Goal: Complete application form: Complete application form

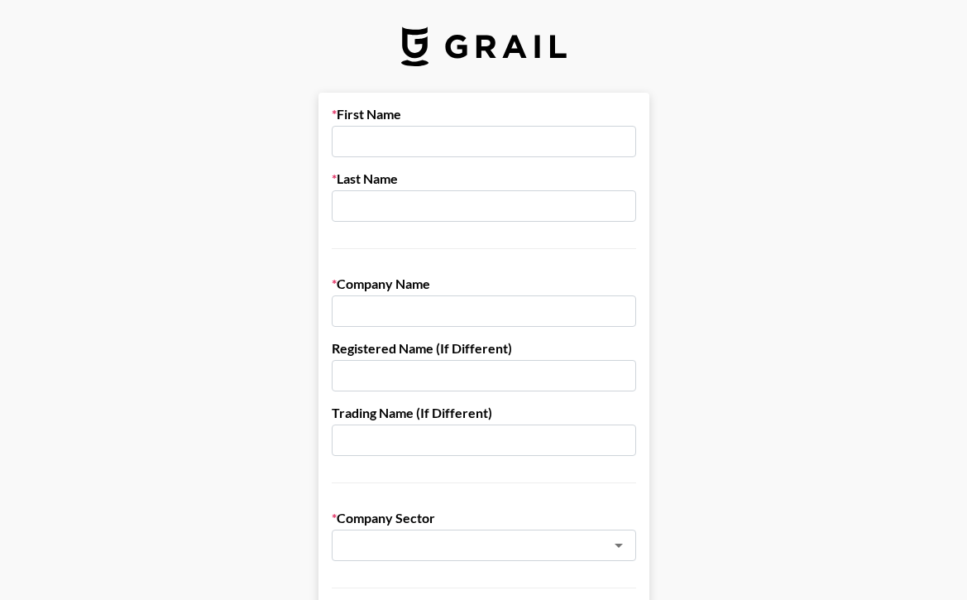
click at [464, 137] on input "text" at bounding box center [484, 141] width 304 height 31
type input "[PERSON_NAME]"
click at [433, 196] on input "text" at bounding box center [484, 205] width 304 height 31
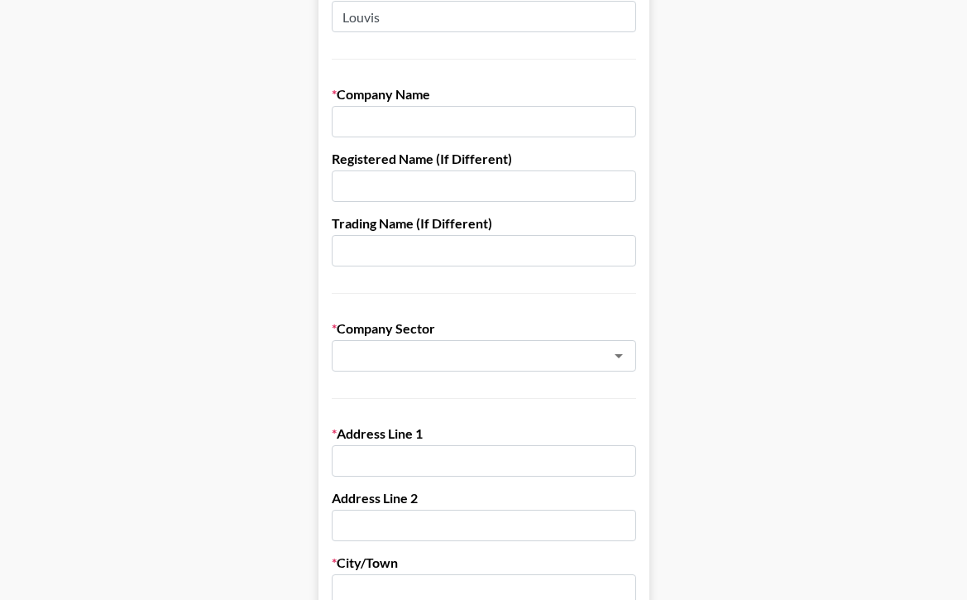
scroll to position [189, 0]
click at [614, 354] on icon "Open" at bounding box center [619, 357] width 20 height 20
type input "Louvis"
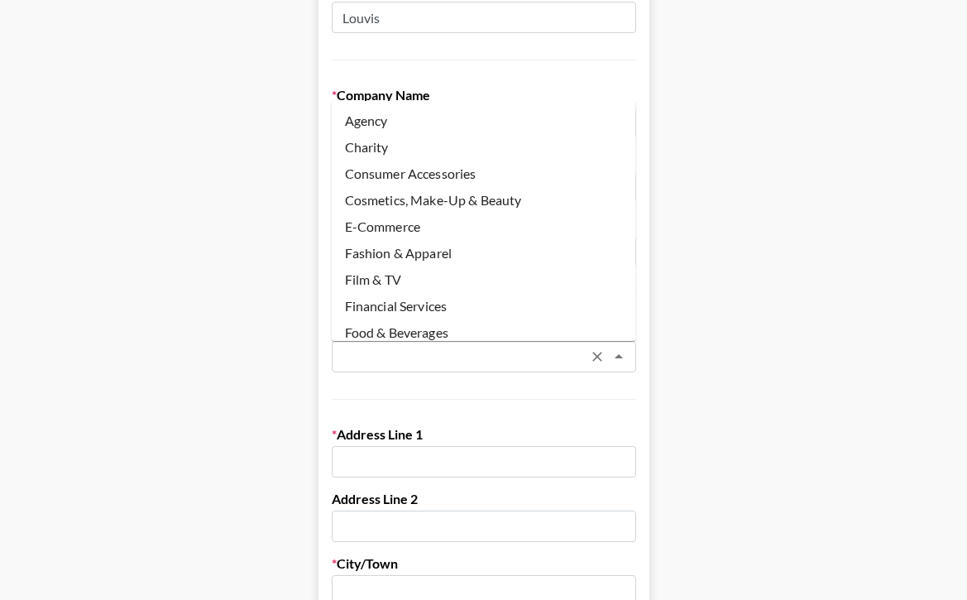
click at [614, 354] on icon "Close" at bounding box center [619, 357] width 20 height 20
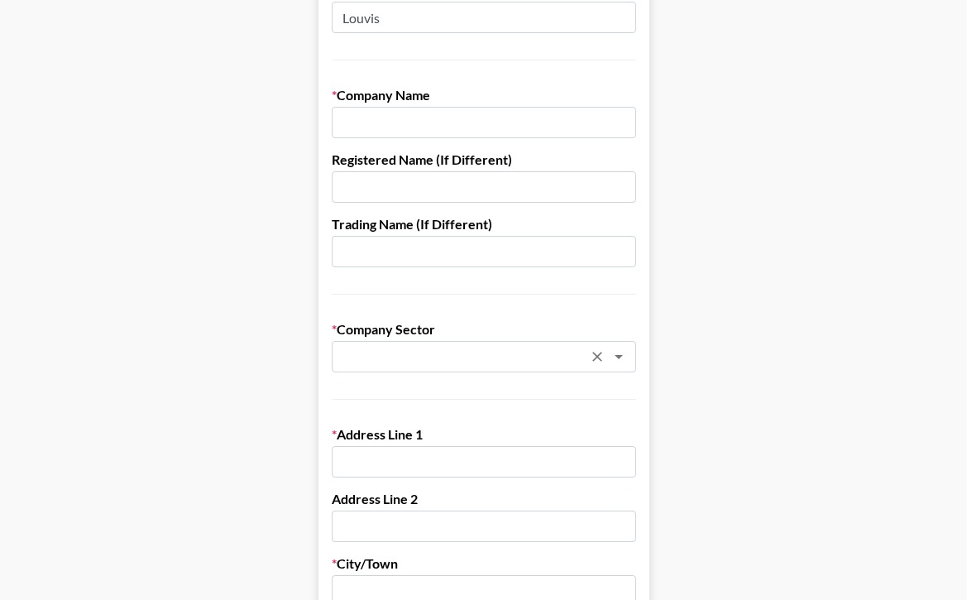
click at [531, 122] on input "text" at bounding box center [484, 122] width 304 height 31
click at [619, 356] on icon "Open" at bounding box center [619, 357] width 8 height 4
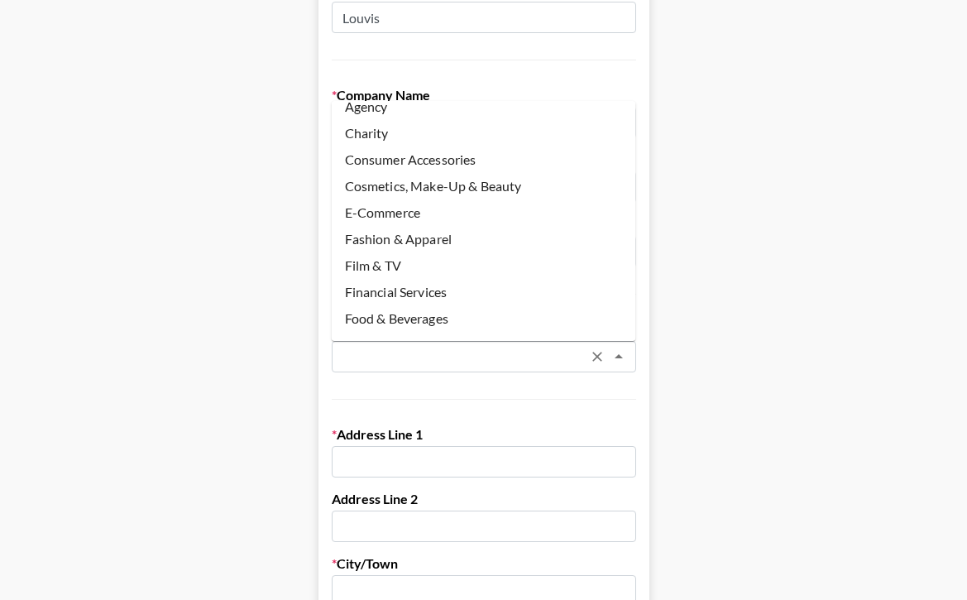
scroll to position [0, 0]
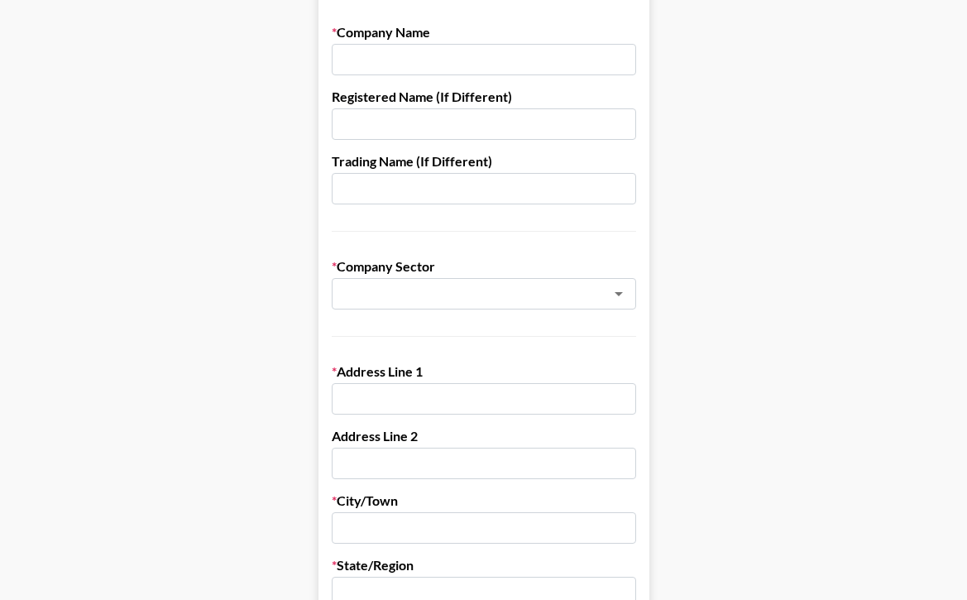
scroll to position [189, 0]
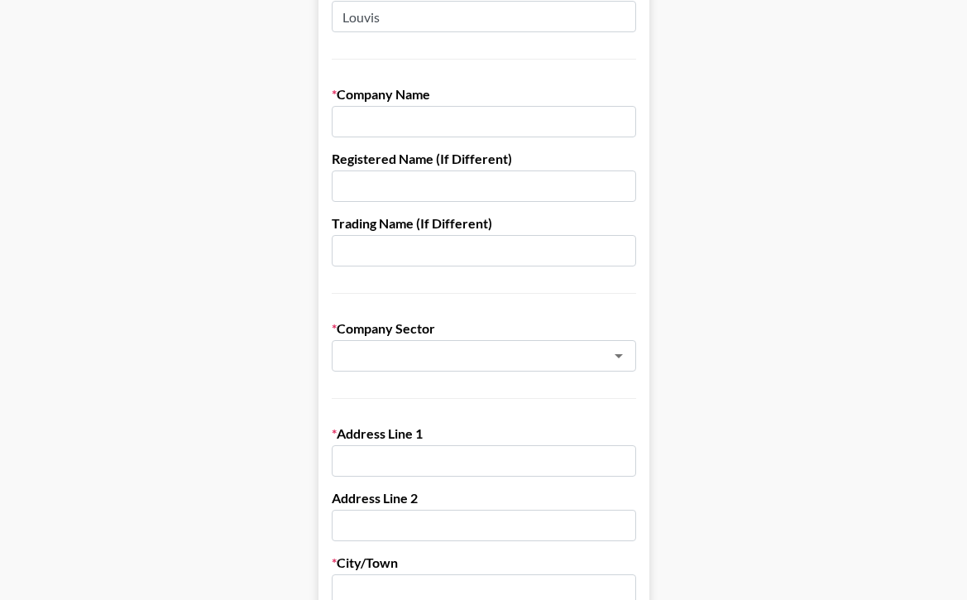
click at [376, 110] on input "text" at bounding box center [484, 121] width 304 height 31
paste input "I AM WOMAN LLC"
click at [623, 359] on icon "Open" at bounding box center [619, 356] width 20 height 20
type input "I AM WOMAN LLC"
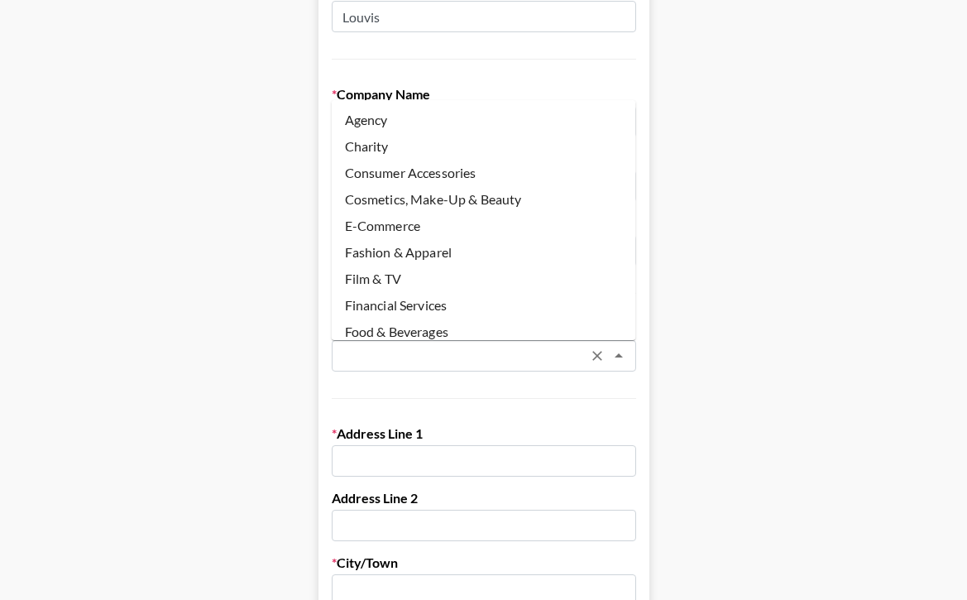
scroll to position [144, 0]
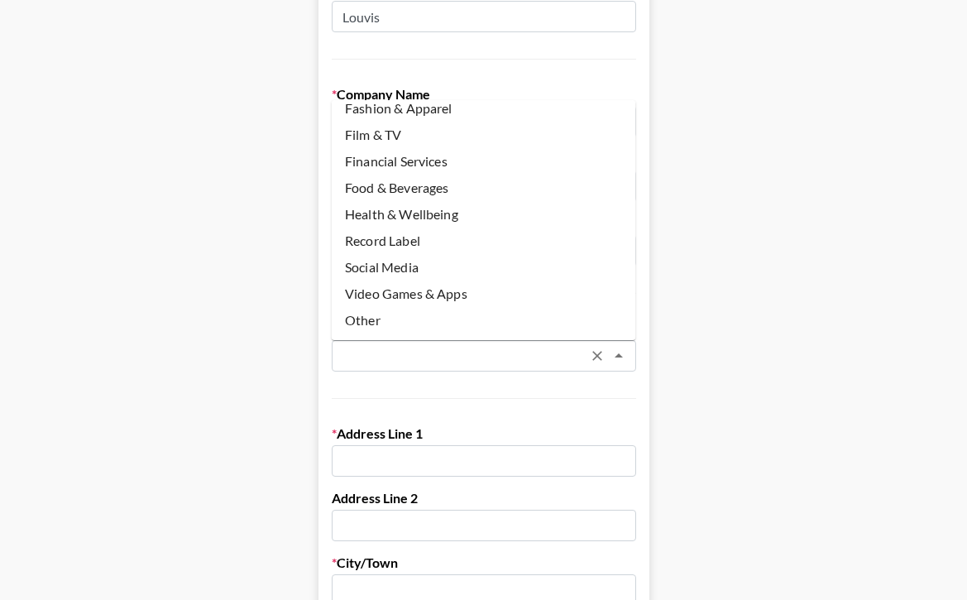
click at [379, 324] on li "Other" at bounding box center [484, 320] width 304 height 26
type input "Other"
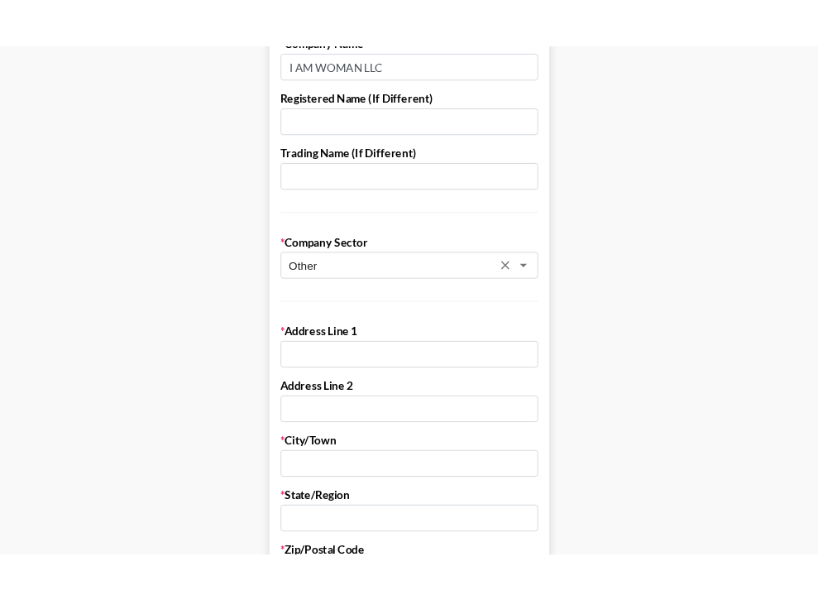
scroll to position [350, 0]
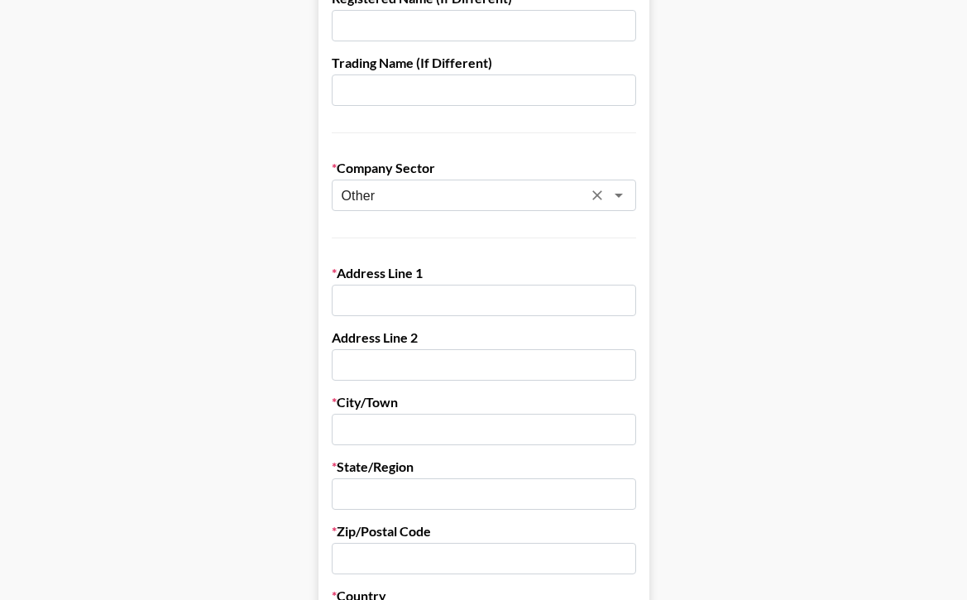
click at [266, 264] on main "First Name [PERSON_NAME] Last Name [PERSON_NAME] Company Name I AM WOMAN LLC Re…" at bounding box center [483, 457] width 941 height 1429
click at [392, 305] on input "text" at bounding box center [484, 300] width 304 height 31
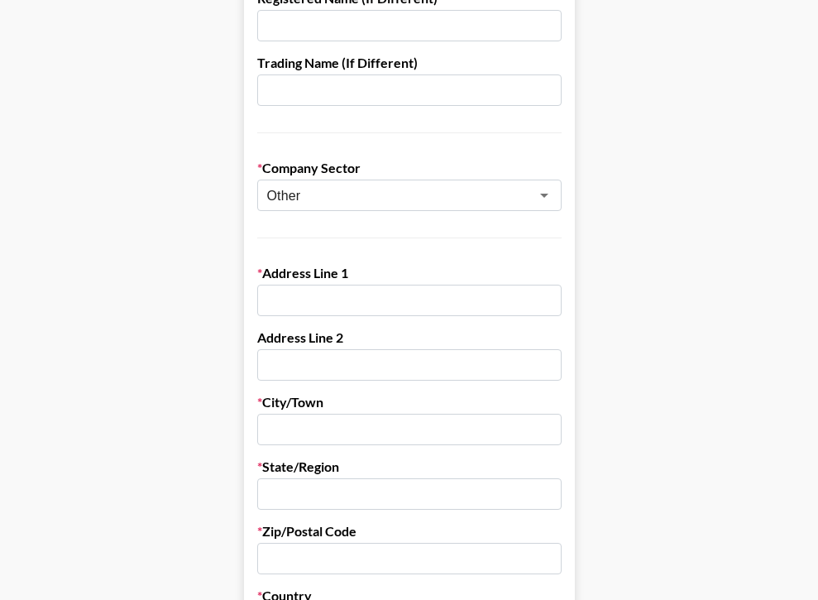
type input "9"
type input "[STREET_ADDRESS][PERSON_NAME]"
click at [330, 373] on input "text" at bounding box center [409, 364] width 304 height 31
type input "Unit 2523"
click at [292, 431] on input "text" at bounding box center [409, 429] width 304 height 31
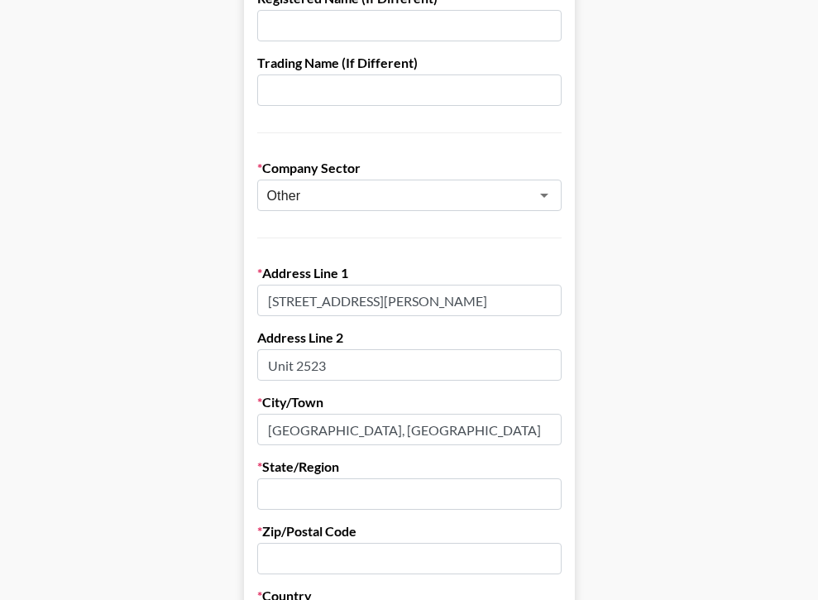
click at [296, 493] on input "text" at bounding box center [409, 493] width 304 height 31
click at [326, 432] on input "[GEOGRAPHIC_DATA], [GEOGRAPHIC_DATA]" at bounding box center [409, 429] width 304 height 31
type input "Frisco"
click at [264, 501] on input "text" at bounding box center [409, 493] width 304 height 31
type input "[US_STATE]"
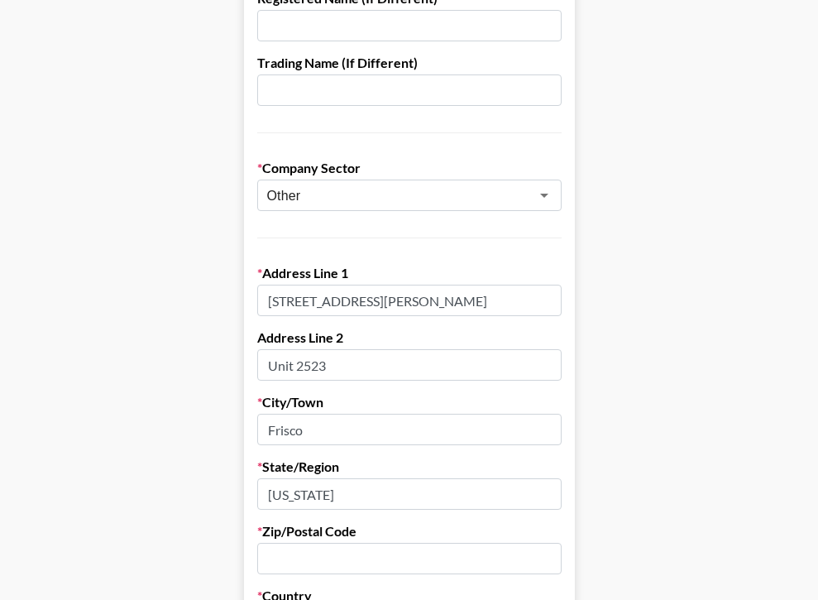
click at [270, 558] on input "text" at bounding box center [409, 558] width 304 height 31
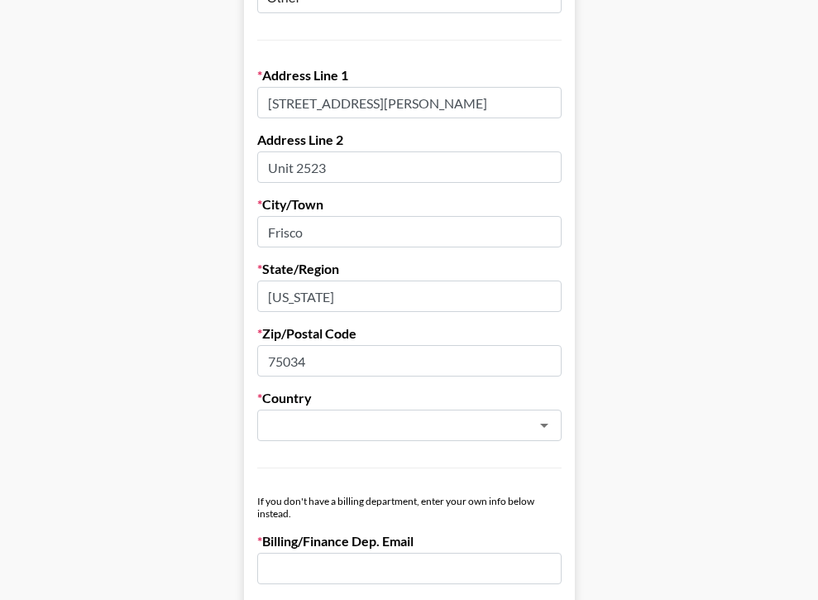
scroll to position [647, 0]
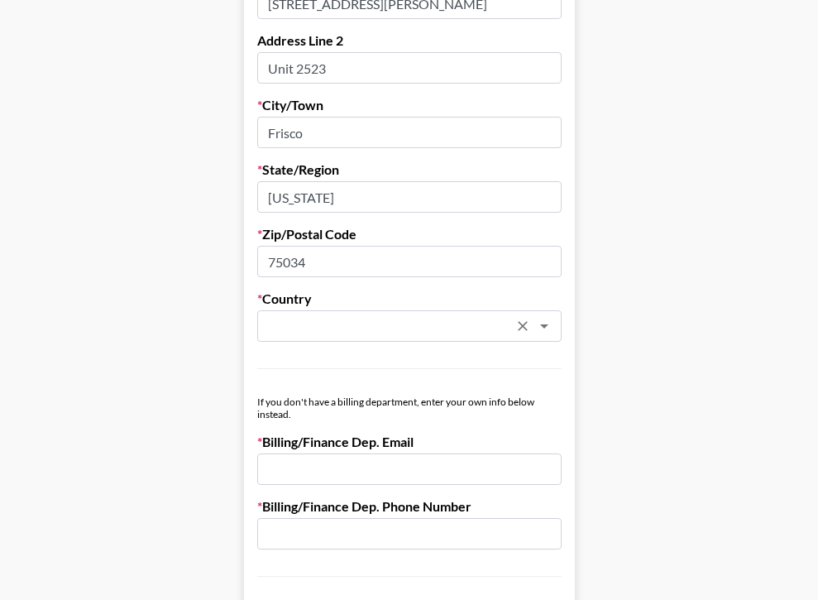
type input "75034"
click at [300, 329] on input "text" at bounding box center [387, 326] width 241 height 19
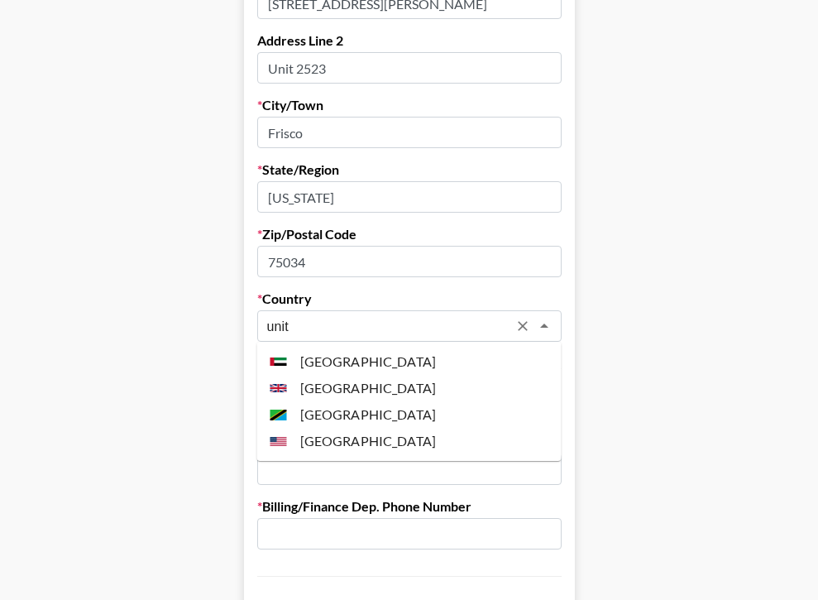
click at [324, 439] on li "[GEOGRAPHIC_DATA]" at bounding box center [409, 441] width 304 height 26
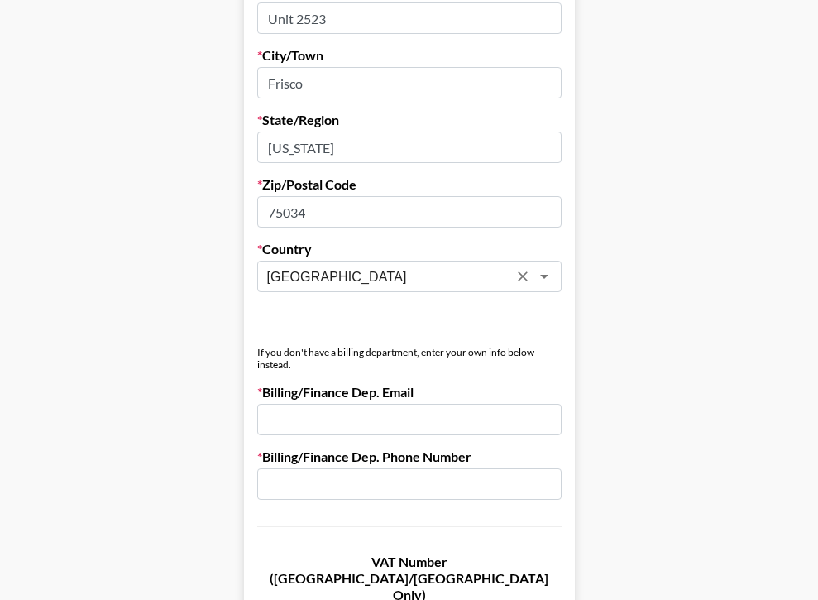
scroll to position [726, 0]
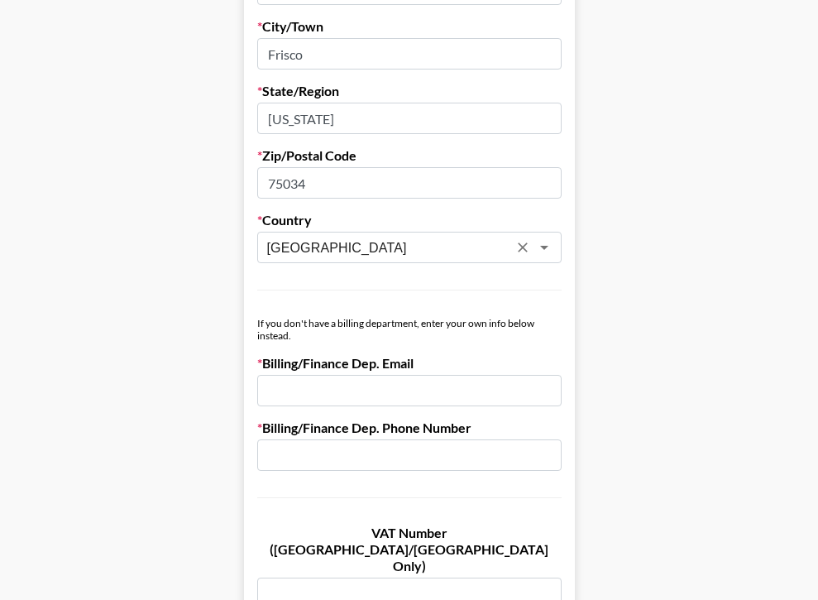
type input "[GEOGRAPHIC_DATA]"
click at [319, 385] on input "email" at bounding box center [409, 390] width 304 height 31
paste input "[EMAIL_ADDRESS][DOMAIN_NAME]"
type input "[EMAIL_ADDRESS][DOMAIN_NAME]"
click at [340, 464] on input "text" at bounding box center [409, 454] width 304 height 31
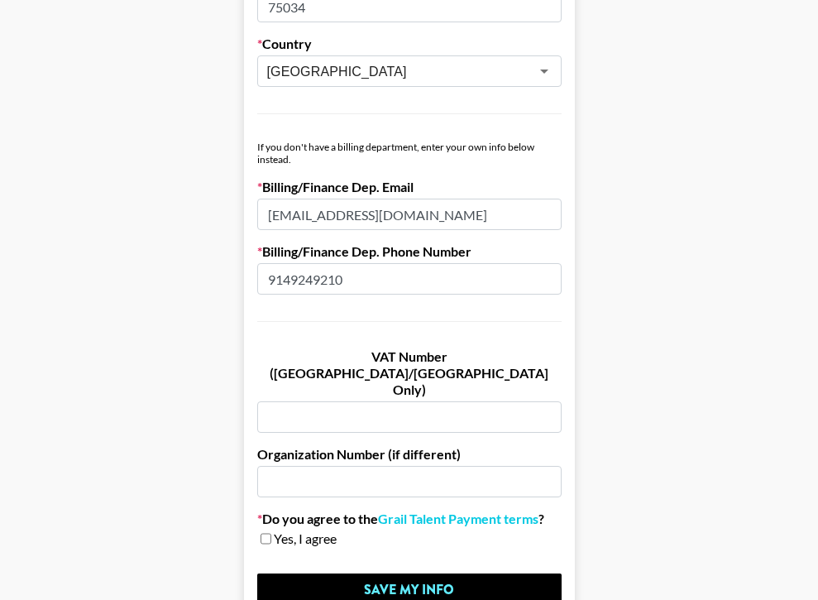
scroll to position [914, 0]
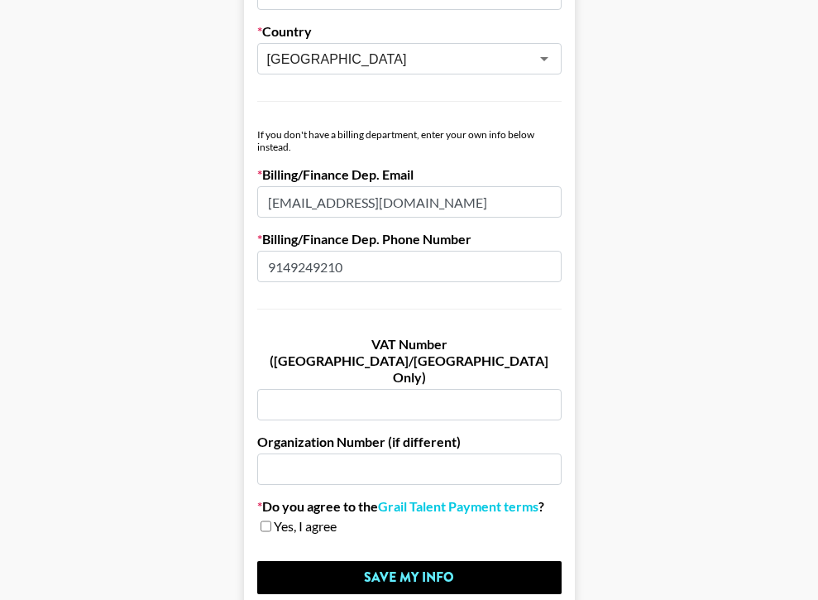
type input "9149249210"
click at [314, 389] on input "text" at bounding box center [409, 404] width 304 height 31
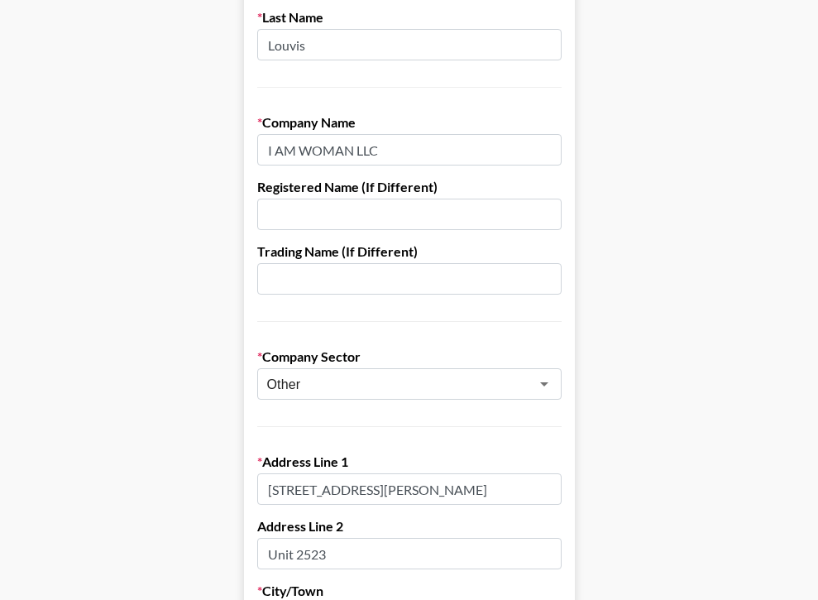
scroll to position [186, 0]
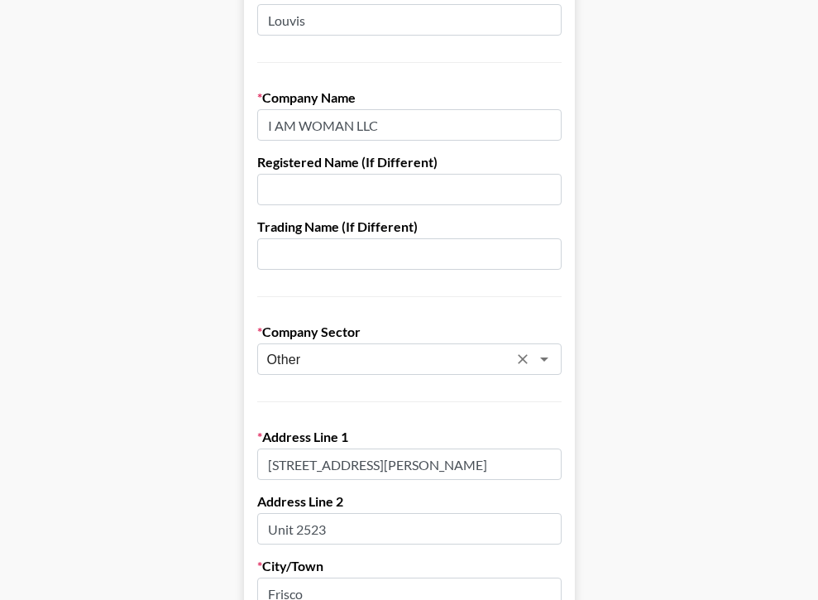
click at [525, 353] on icon "Clear" at bounding box center [523, 359] width 17 height 17
click at [535, 361] on icon "Open" at bounding box center [545, 359] width 20 height 20
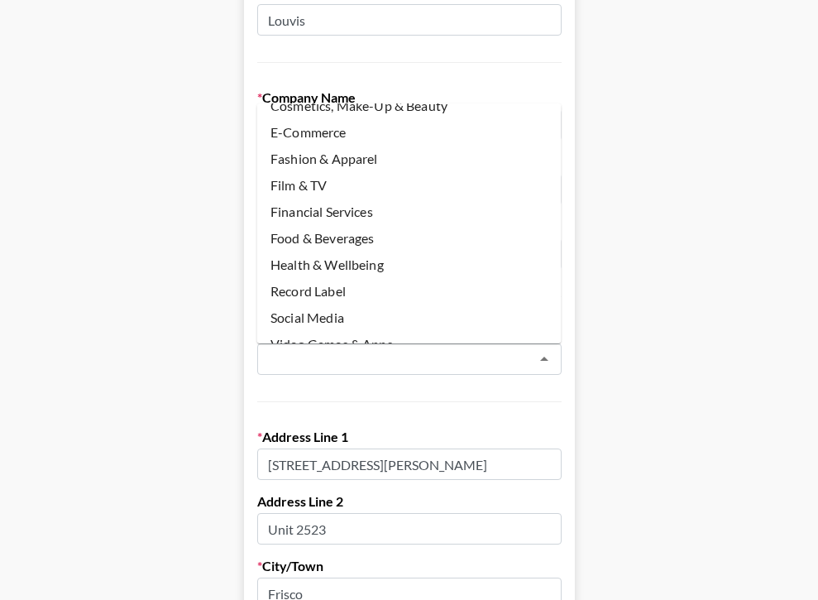
scroll to position [144, 0]
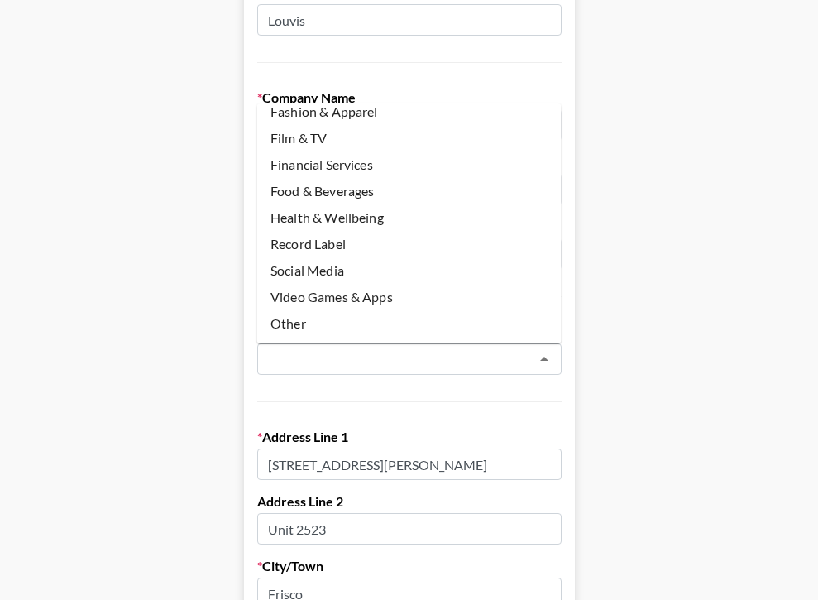
click at [364, 320] on li "Other" at bounding box center [409, 323] width 304 height 26
type input "Other"
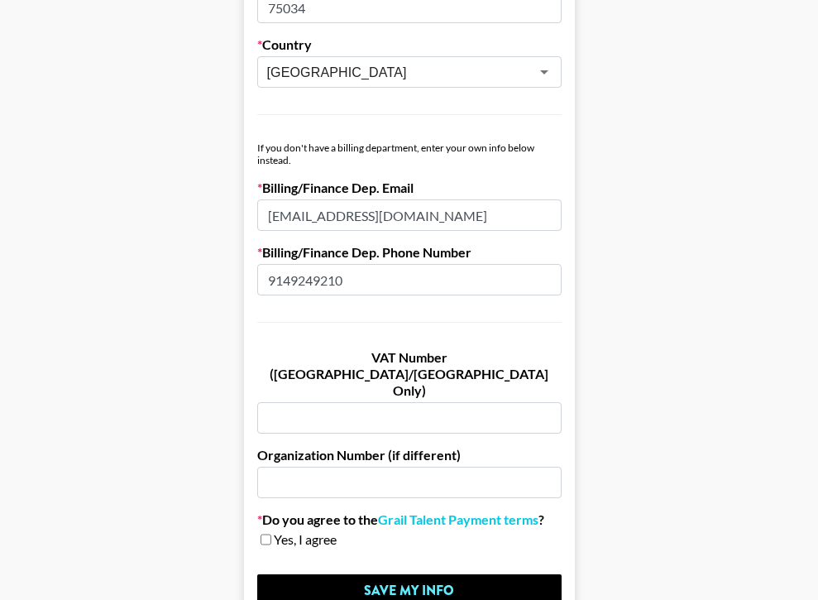
scroll to position [902, 0]
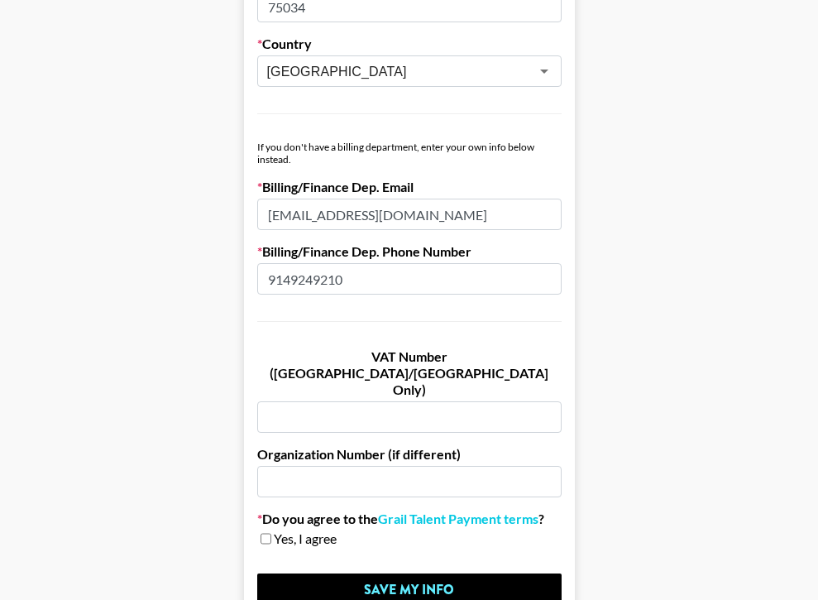
click at [477, 216] on input "[EMAIL_ADDRESS][DOMAIN_NAME]" at bounding box center [409, 214] width 304 height 31
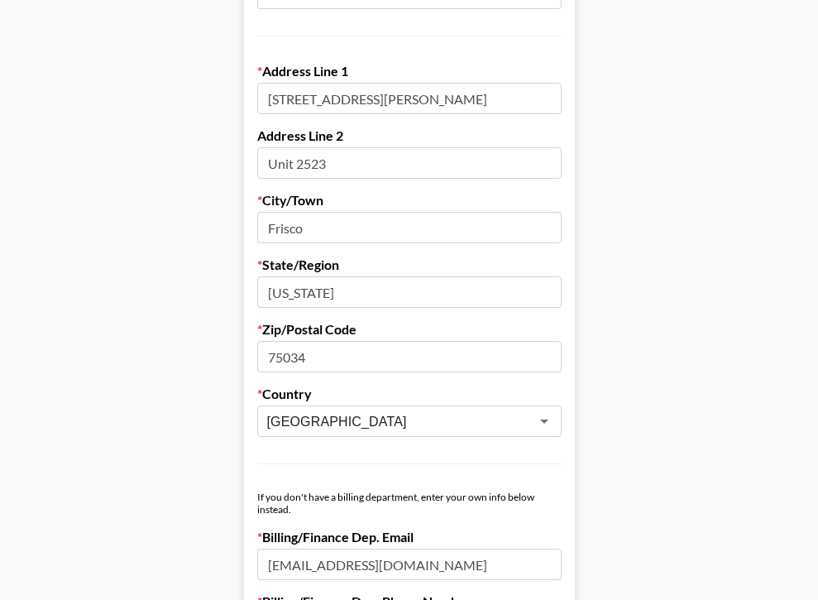
scroll to position [765, 0]
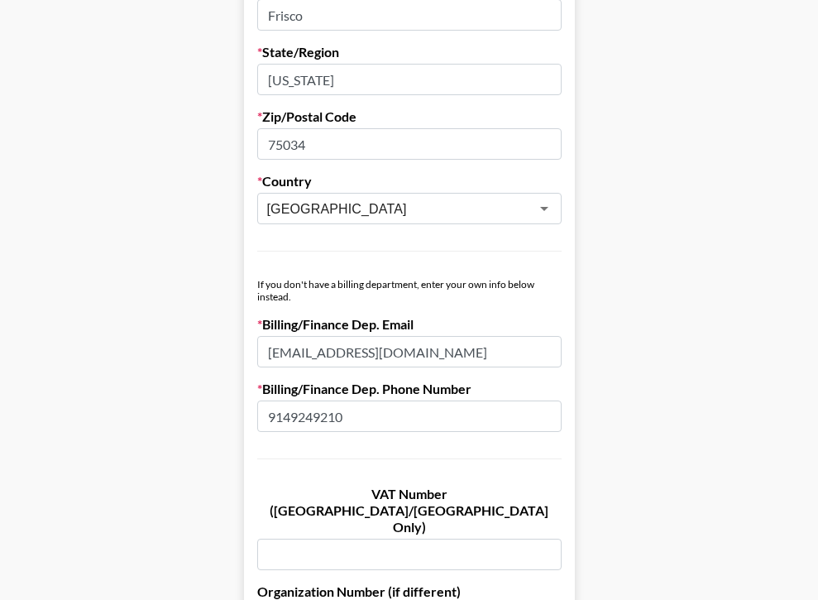
drag, startPoint x: 415, startPoint y: 352, endPoint x: 252, endPoint y: 353, distance: 163.0
click at [252, 353] on form "First Name [PERSON_NAME] Last Name [PERSON_NAME] Company Name I AM WOMAN LLC Re…" at bounding box center [409, 42] width 331 height 1429
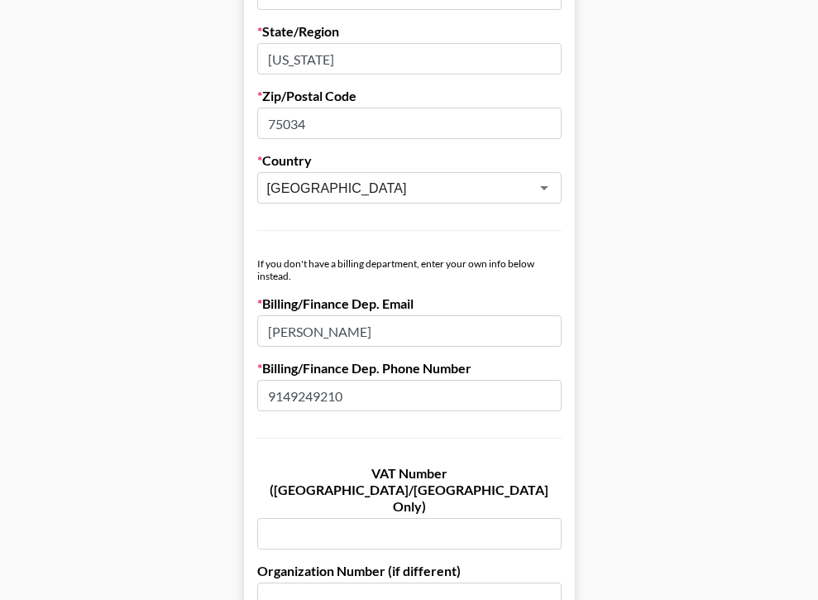
scroll to position [820, 0]
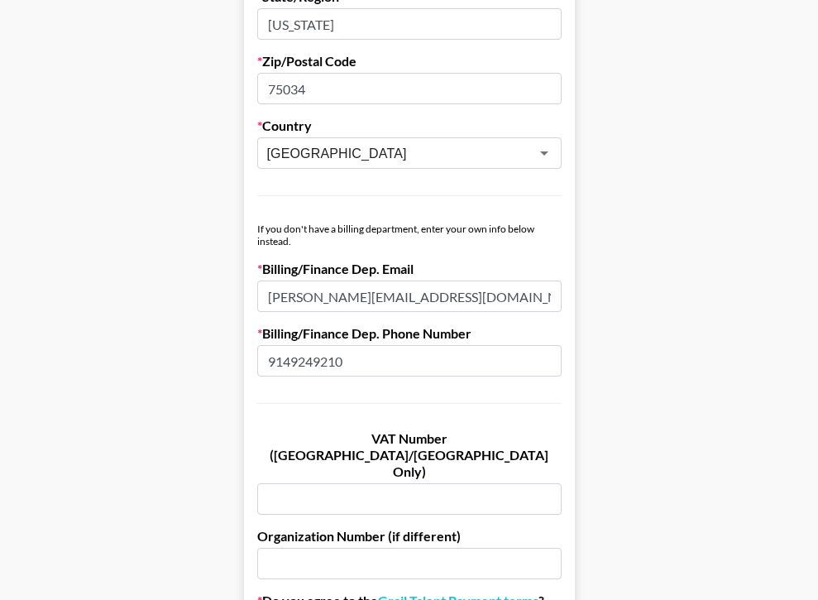
type input "[PERSON_NAME][EMAIL_ADDRESS][DOMAIN_NAME]"
drag, startPoint x: 357, startPoint y: 362, endPoint x: 248, endPoint y: 363, distance: 109.2
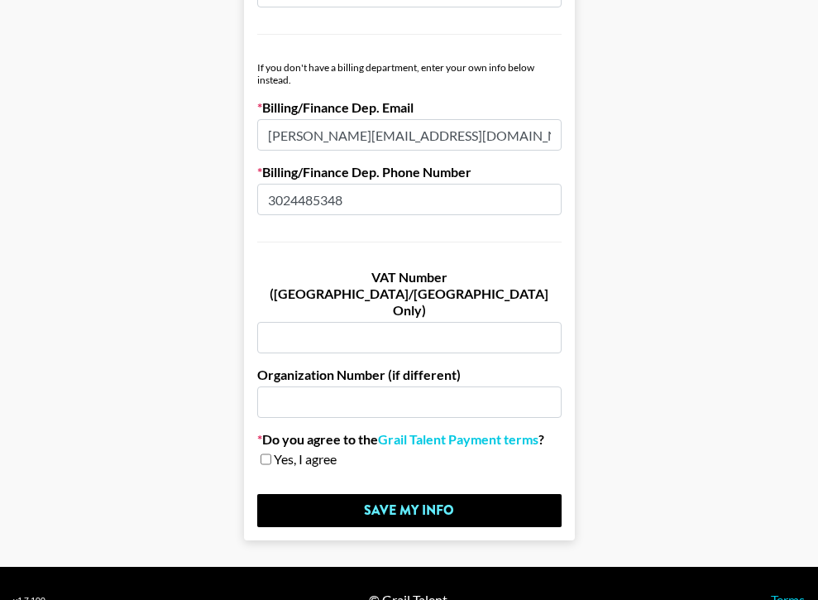
type input "3024485348"
click at [420, 136] on input "[PERSON_NAME][EMAIL_ADDRESS][DOMAIN_NAME]" at bounding box center [409, 134] width 304 height 31
paste input "[EMAIL_ADDRESS][DOMAIN_NAME]"
type input "[PERSON_NAME][EMAIL_ADDRESS][DOMAIN_NAME], [DOMAIN_NAME][EMAIL_ADDRESS][DOMAIN_…"
click at [433, 210] on input "3024485348" at bounding box center [409, 199] width 304 height 31
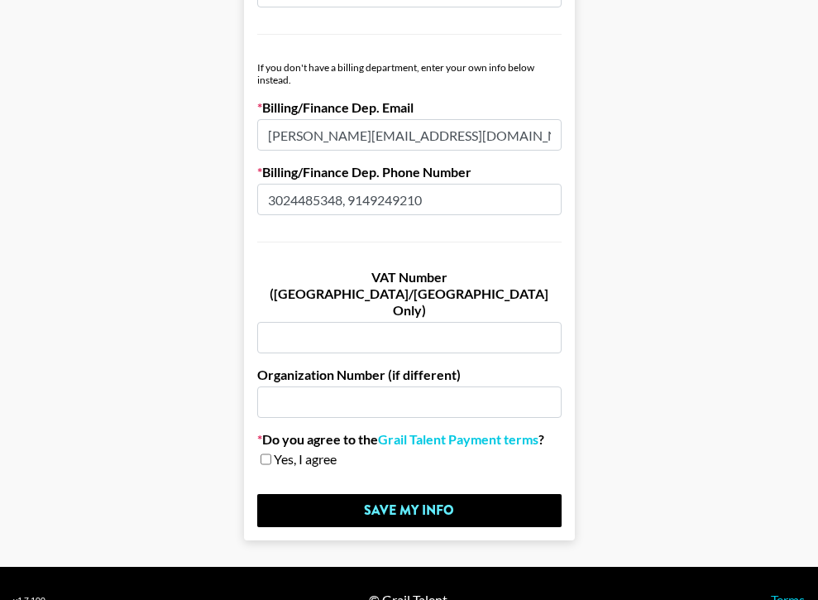
type input "3024485348, 9149249210"
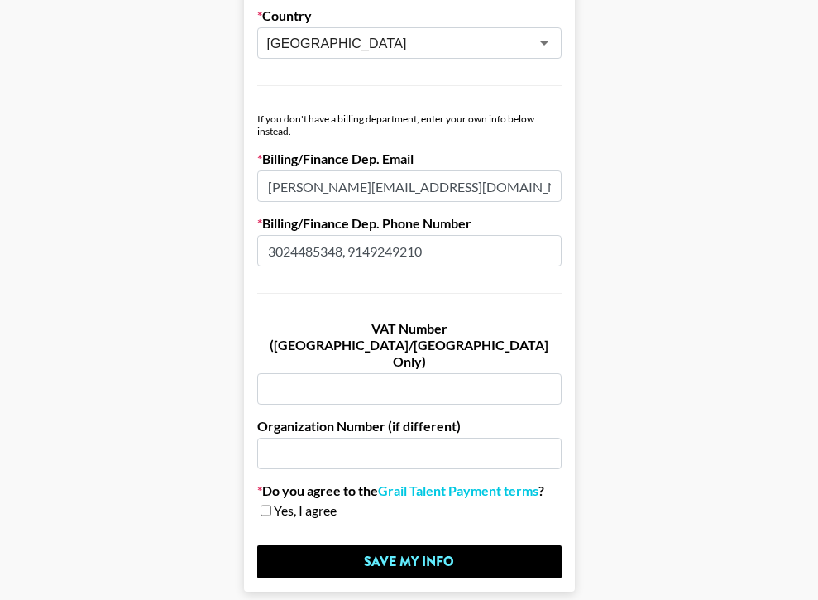
scroll to position [980, 0]
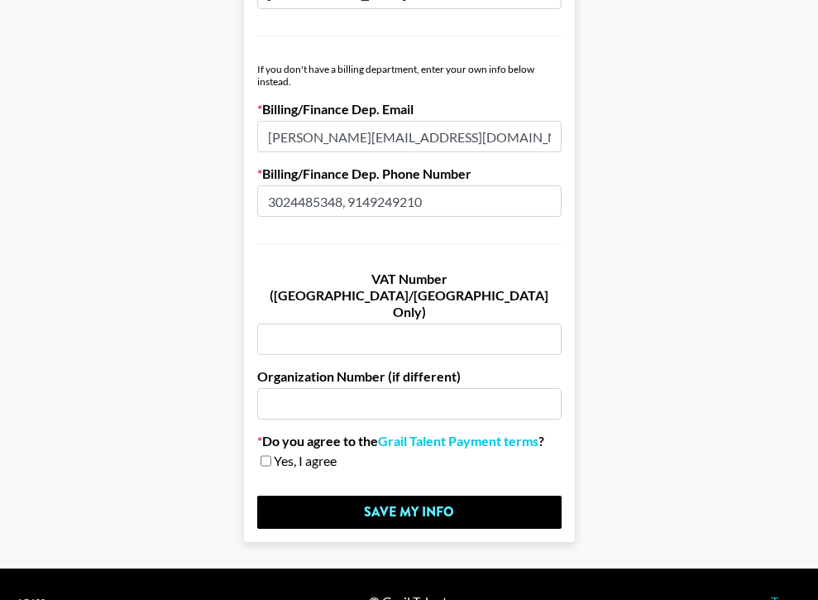
click at [266, 455] on input "checkbox" at bounding box center [266, 461] width 11 height 12
checkbox input "true"
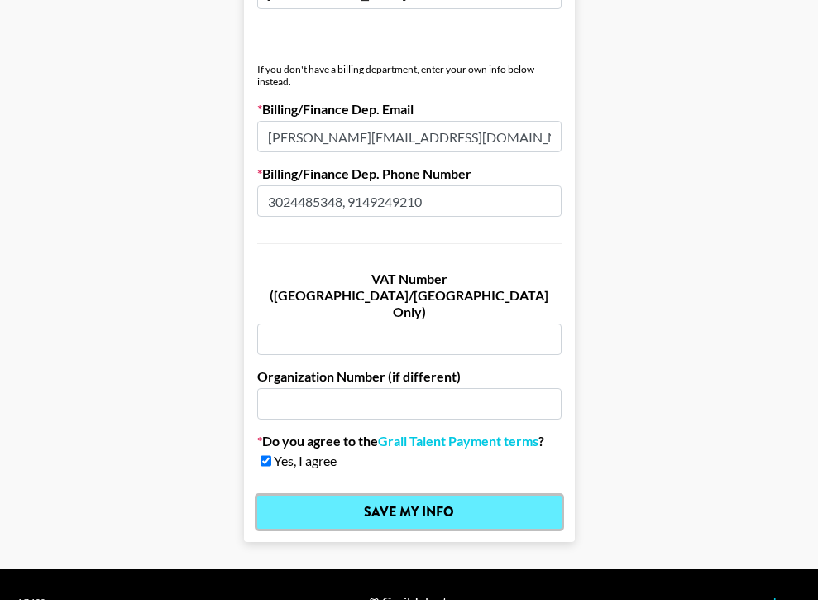
click at [270, 496] on input "Save My Info" at bounding box center [409, 512] width 304 height 33
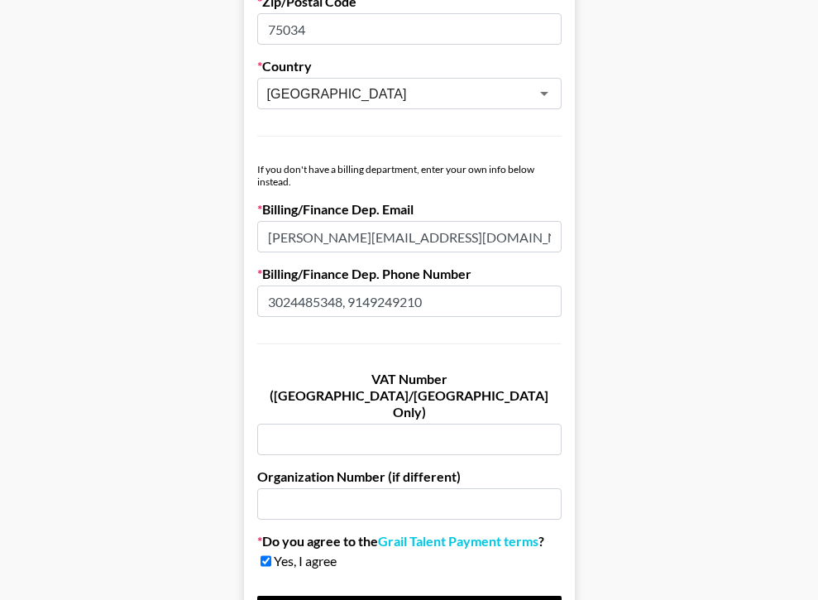
scroll to position [853, 0]
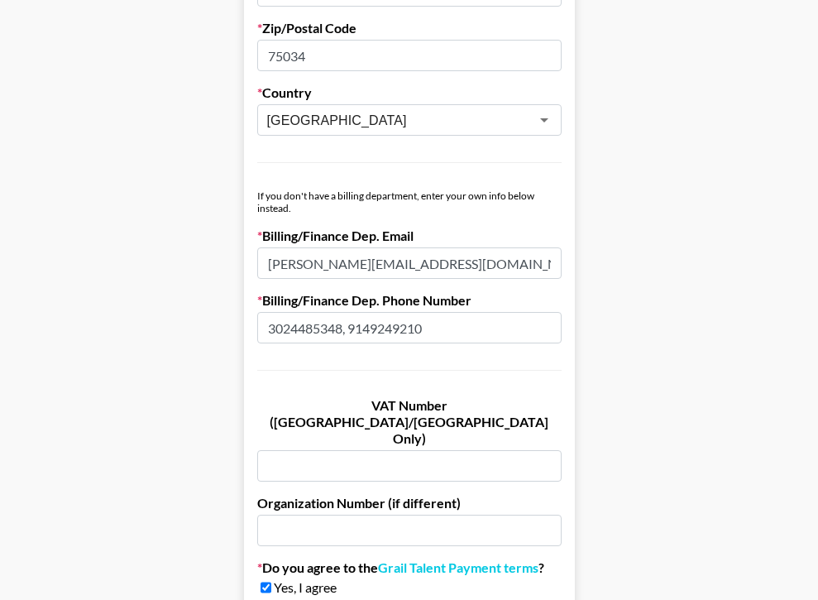
click at [427, 209] on div "If you don't have a billing department, enter your own info below instead." at bounding box center [409, 201] width 304 height 25
click at [445, 321] on input "3024485348, 9149249210" at bounding box center [409, 327] width 304 height 31
type input "3024485348"
click at [534, 267] on input "[PERSON_NAME][EMAIL_ADDRESS][DOMAIN_NAME], [DOMAIN_NAME][EMAIL_ADDRESS][DOMAIN_…" at bounding box center [409, 262] width 304 height 31
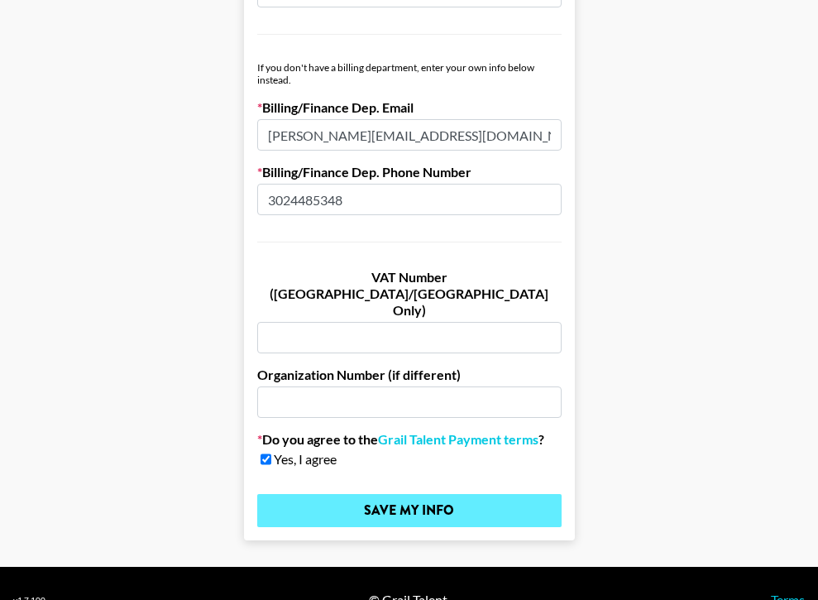
type input "[PERSON_NAME][EMAIL_ADDRESS][DOMAIN_NAME]"
click at [461, 494] on input "Save My Info" at bounding box center [409, 510] width 304 height 33
